Goal: Task Accomplishment & Management: Complete application form

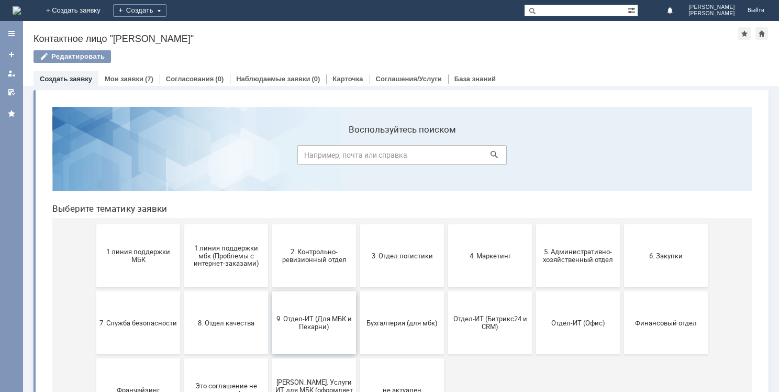
click at [291, 312] on button "9. Отдел-ИТ (Для МБК и Пекарни)" at bounding box center [314, 322] width 84 height 63
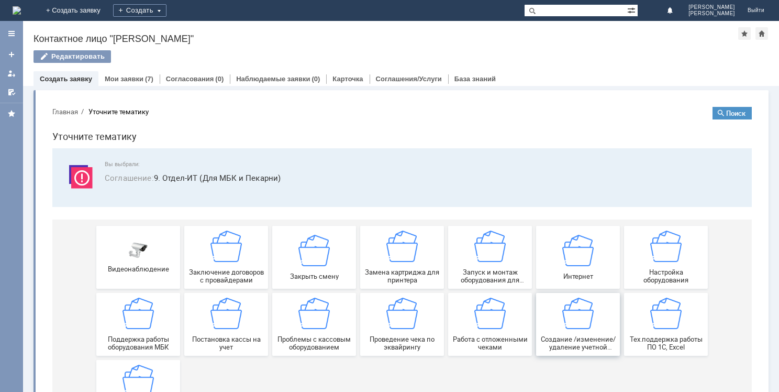
click at [565, 317] on img at bounding box center [578, 313] width 31 height 31
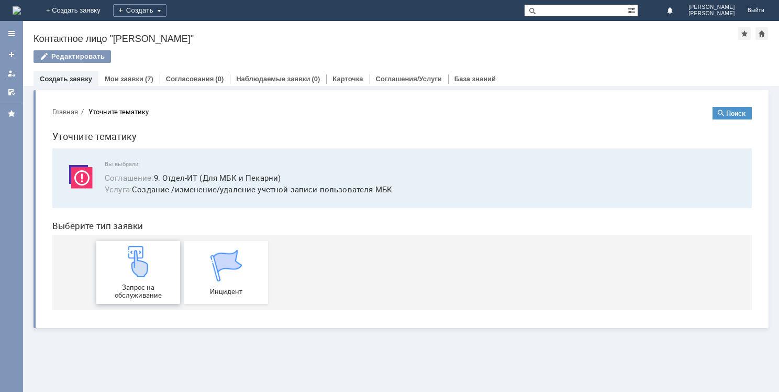
click at [147, 254] on img at bounding box center [138, 261] width 31 height 31
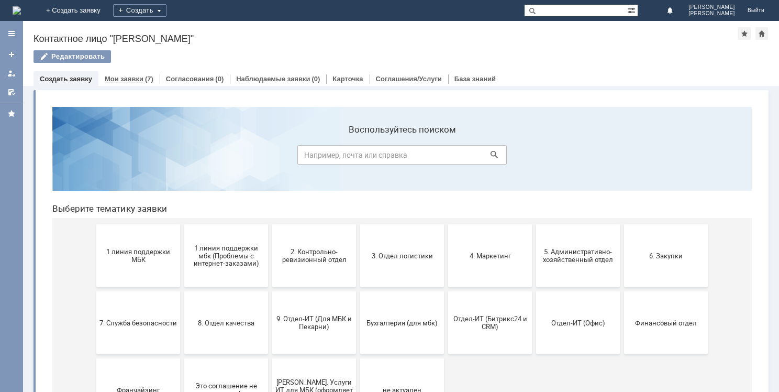
click at [133, 73] on div "Мои заявки (7)" at bounding box center [128, 78] width 61 height 15
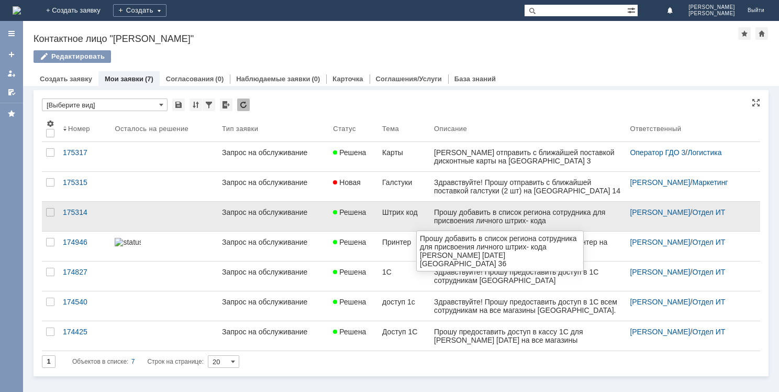
click at [500, 223] on div "Прошу добавить в список региона сотрудника для присвоения личного штрих- кода" at bounding box center [528, 216] width 188 height 17
click at [574, 219] on div "Прошу добавить в список региона сотрудника для присвоения личного штрих- кода" at bounding box center [528, 216] width 188 height 17
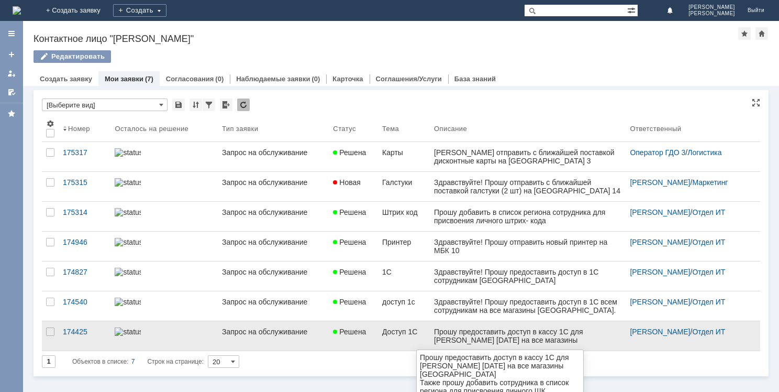
click at [486, 335] on div "Витрина услуг Связанные объекты * [Выберите вид] Результаты поиска: Изменить Сб…" at bounding box center [401, 239] width 756 height 306
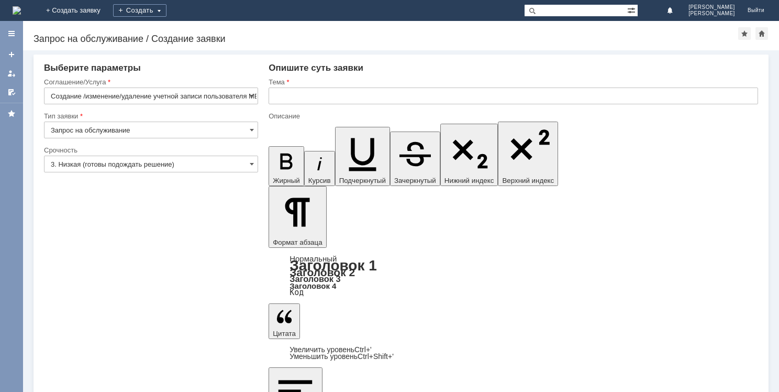
click at [289, 98] on input "text" at bounding box center [514, 95] width 490 height 17
type input "1C"
click at [98, 157] on input "3. Низкая (готовы подождать решение)" at bounding box center [151, 164] width 214 height 17
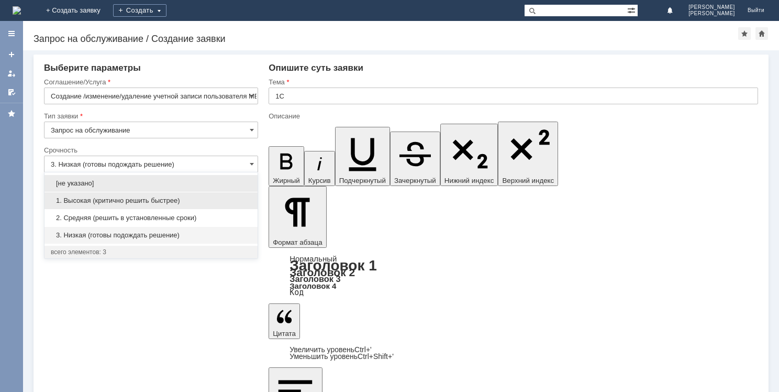
click at [97, 197] on span "1. Высокая (критично решить быстрее)" at bounding box center [151, 200] width 201 height 8
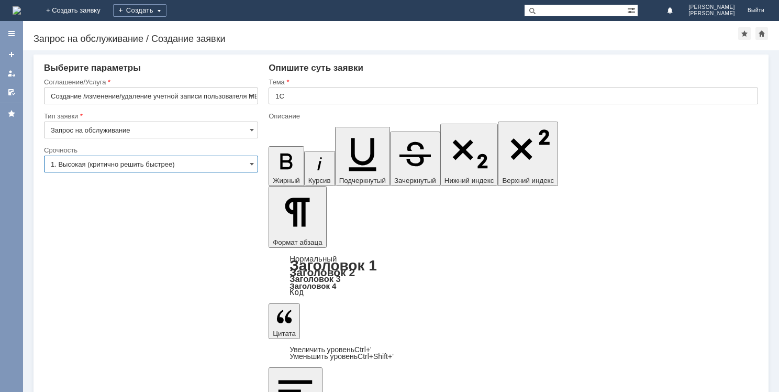
type input "1. Высокая (критично решить быстрее)"
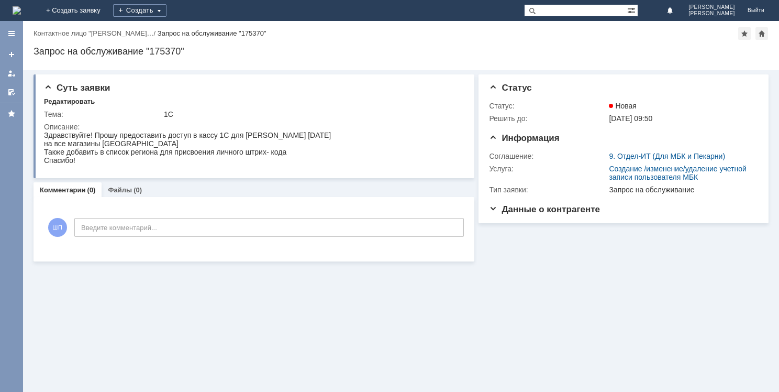
click at [19, 14] on img at bounding box center [17, 10] width 8 height 8
